Goal: Book appointment/travel/reservation

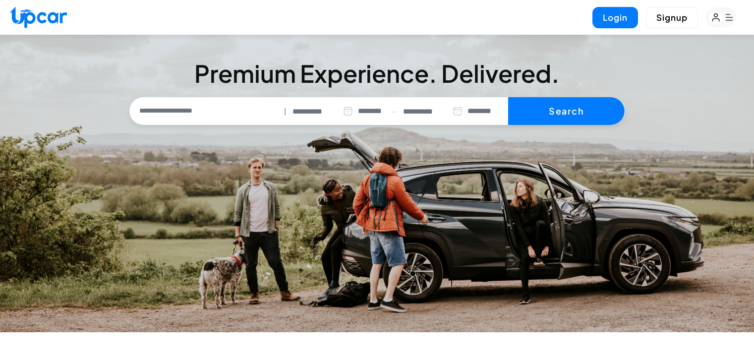
select select "********"
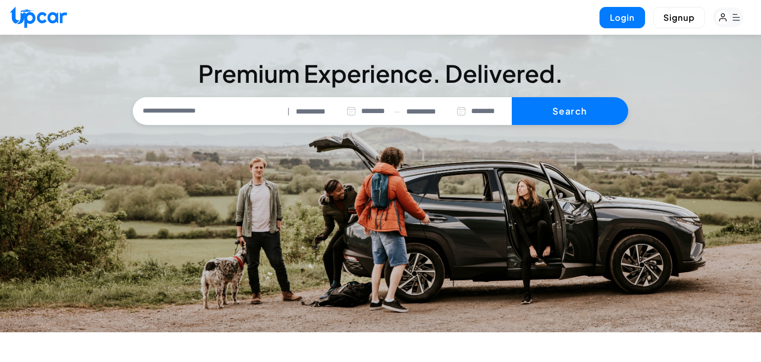
select select "********"
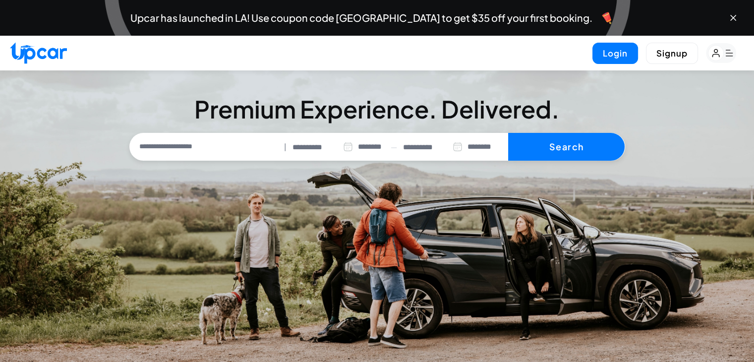
click at [565, 304] on section "**********" at bounding box center [377, 218] width 754 height 297
